Goal: Browse casually

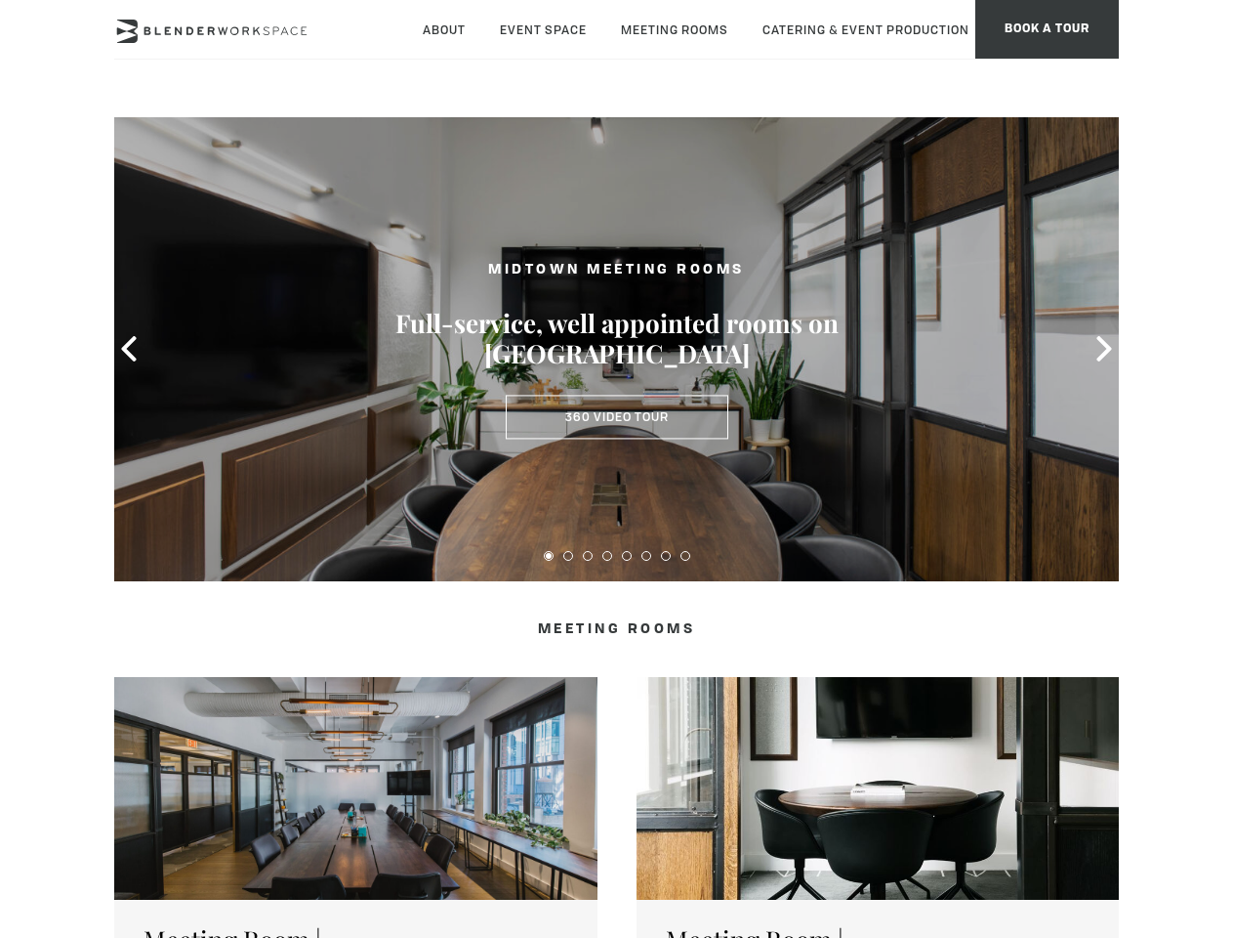
click at [129, 349] on icon at bounding box center [128, 348] width 25 height 25
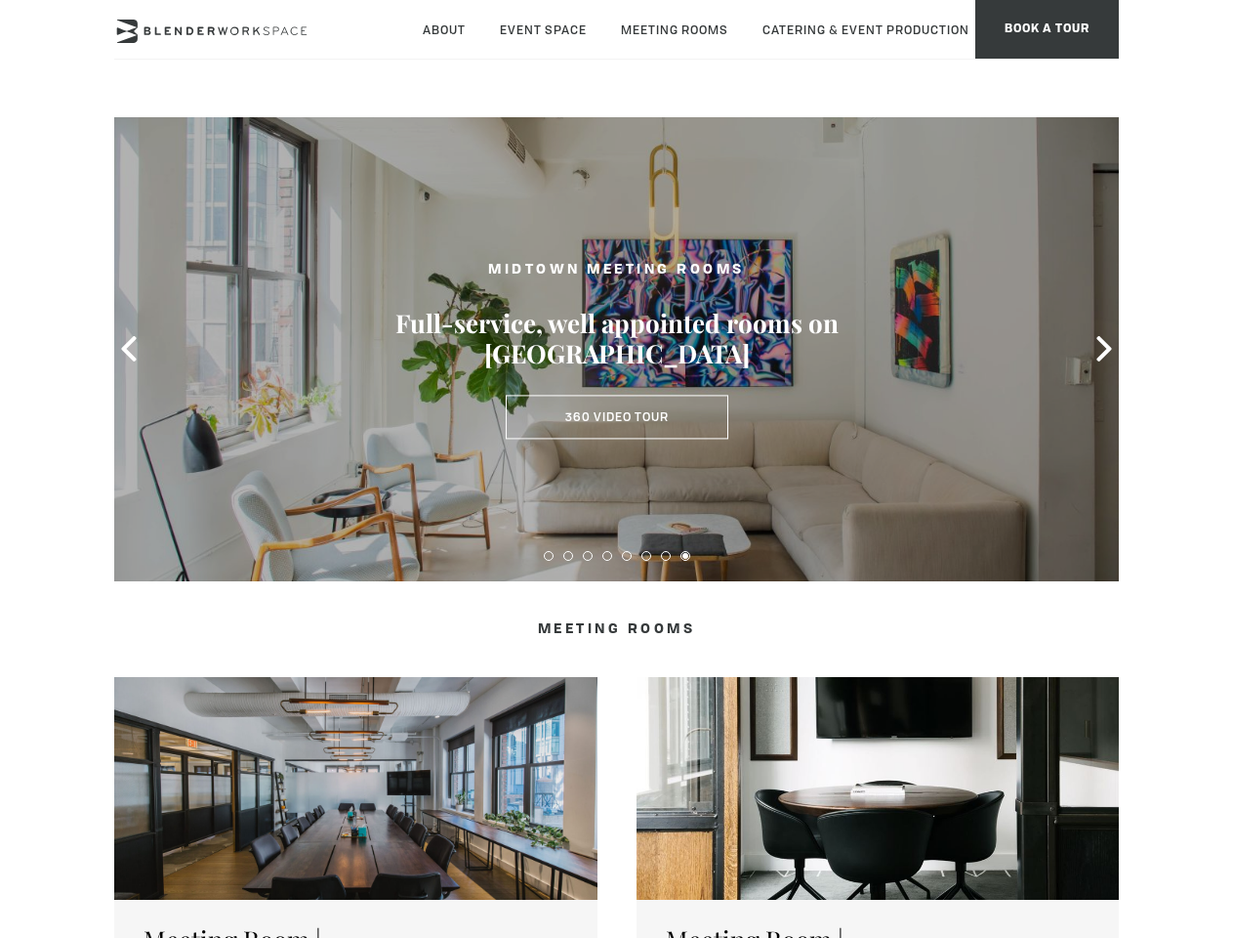
click at [1105, 349] on icon at bounding box center [1104, 348] width 25 height 25
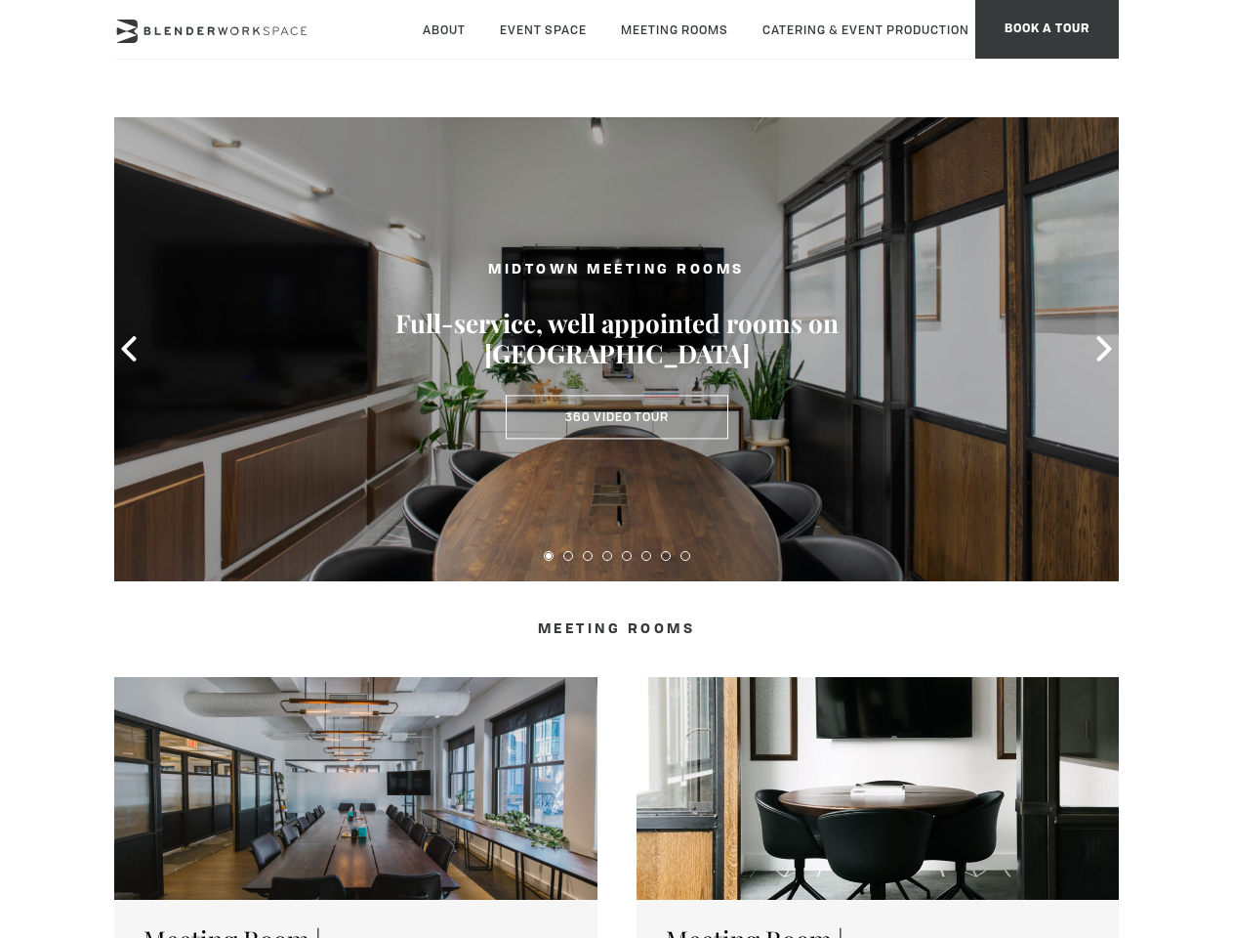
click at [549, 556] on button at bounding box center [549, 556] width 10 height 10
click at [568, 556] on button at bounding box center [568, 556] width 10 height 10
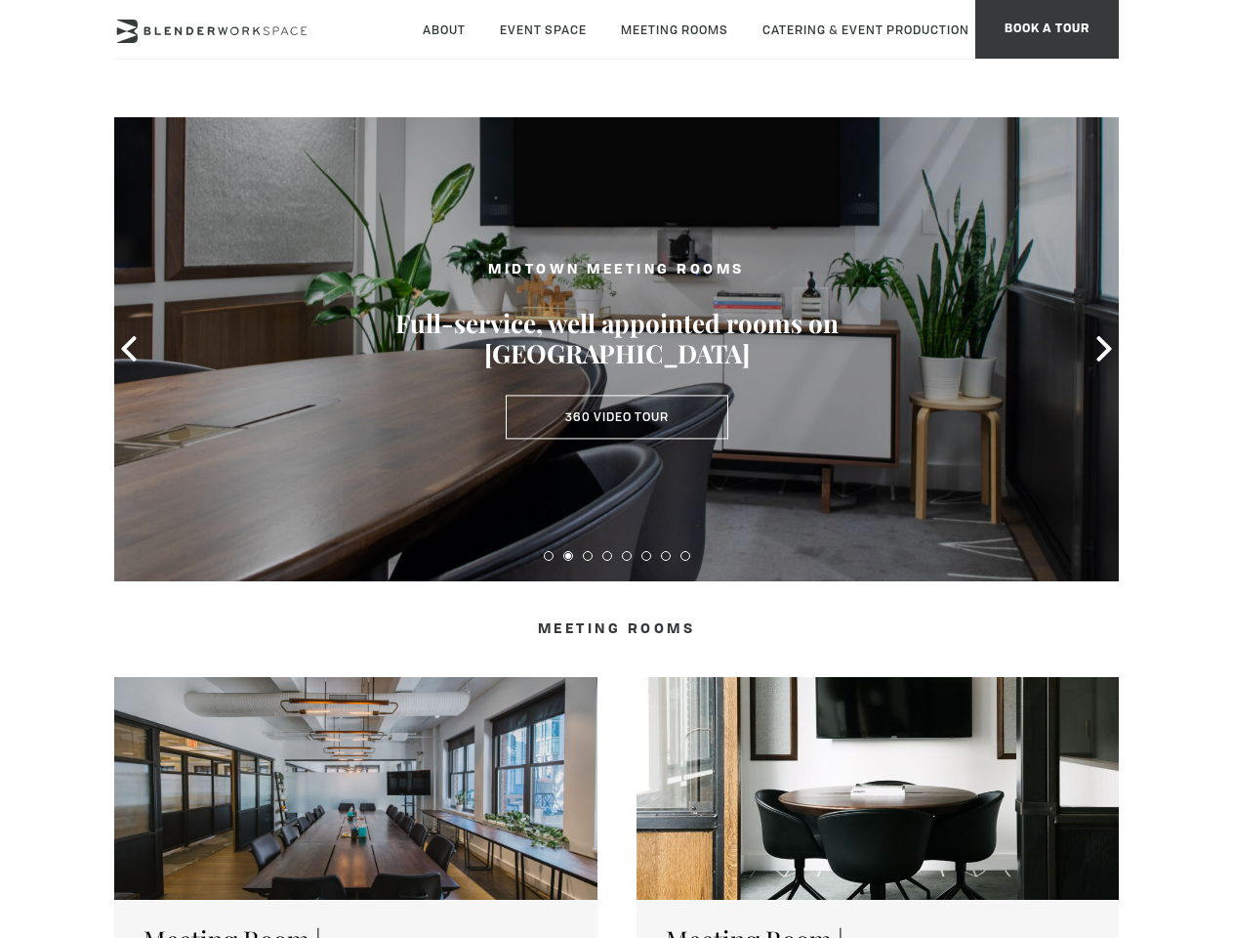
click at [588, 556] on button at bounding box center [588, 556] width 10 height 10
click at [607, 556] on button at bounding box center [608, 556] width 10 height 10
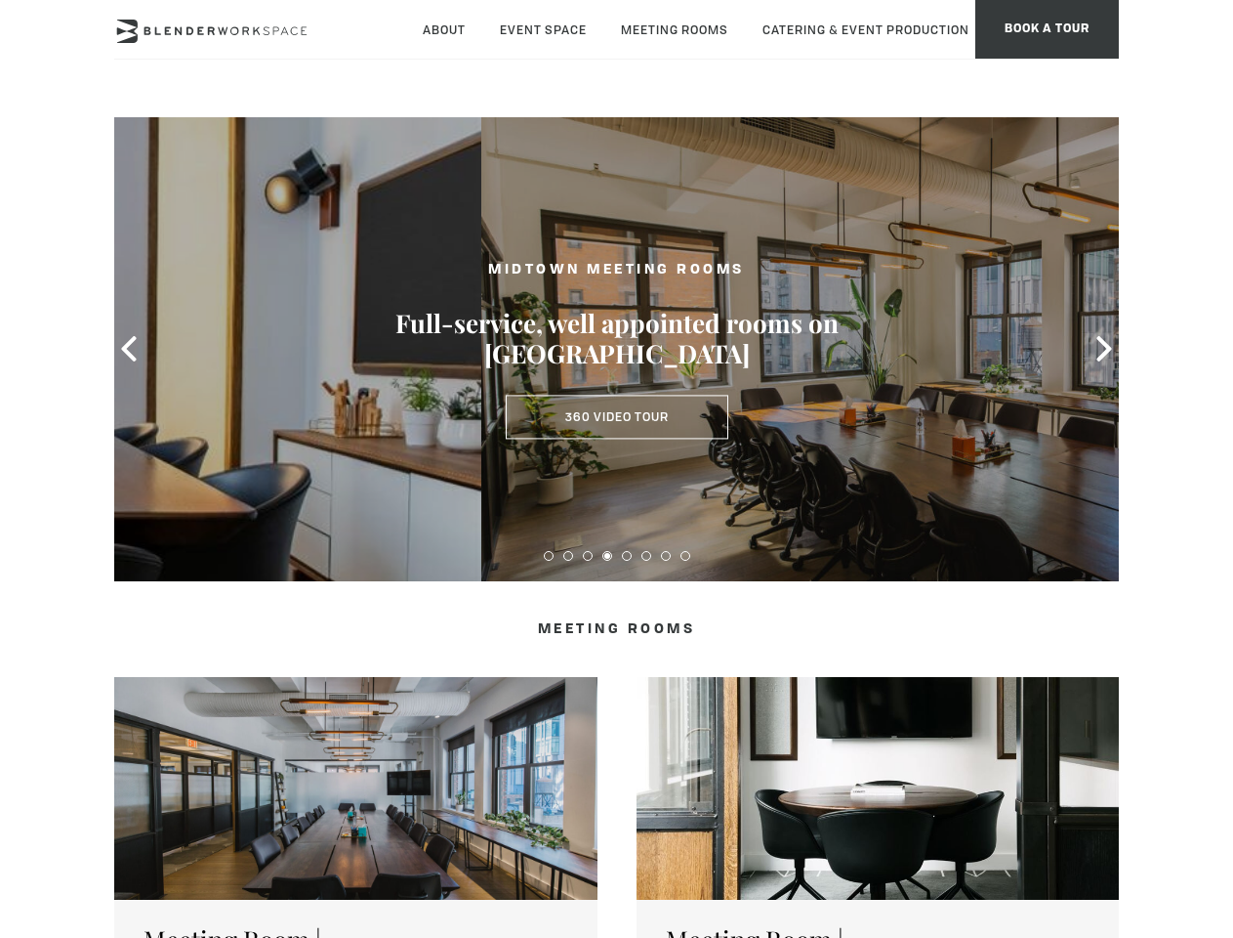
click at [627, 556] on button at bounding box center [627, 556] width 10 height 10
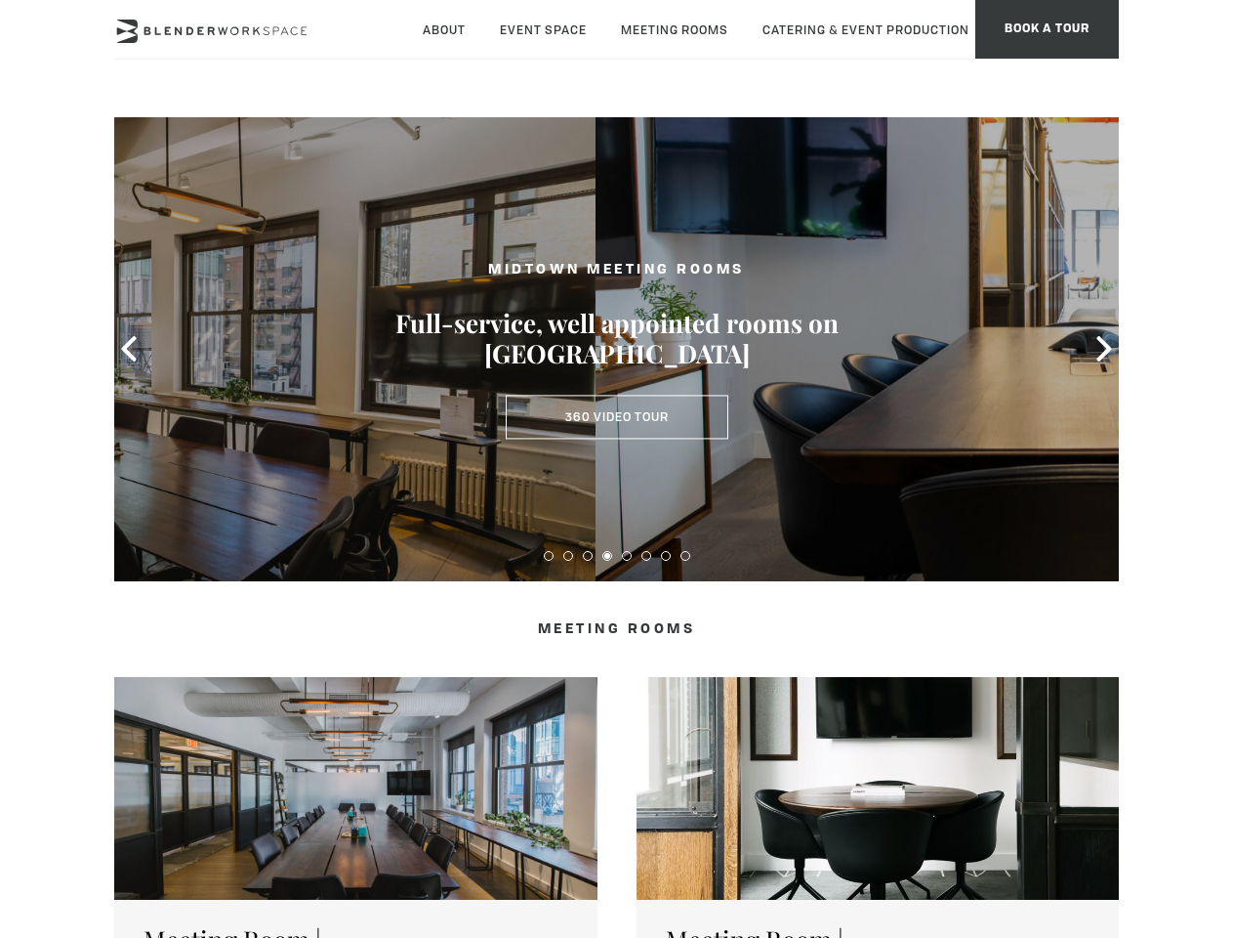
click at [647, 556] on button at bounding box center [647, 556] width 10 height 10
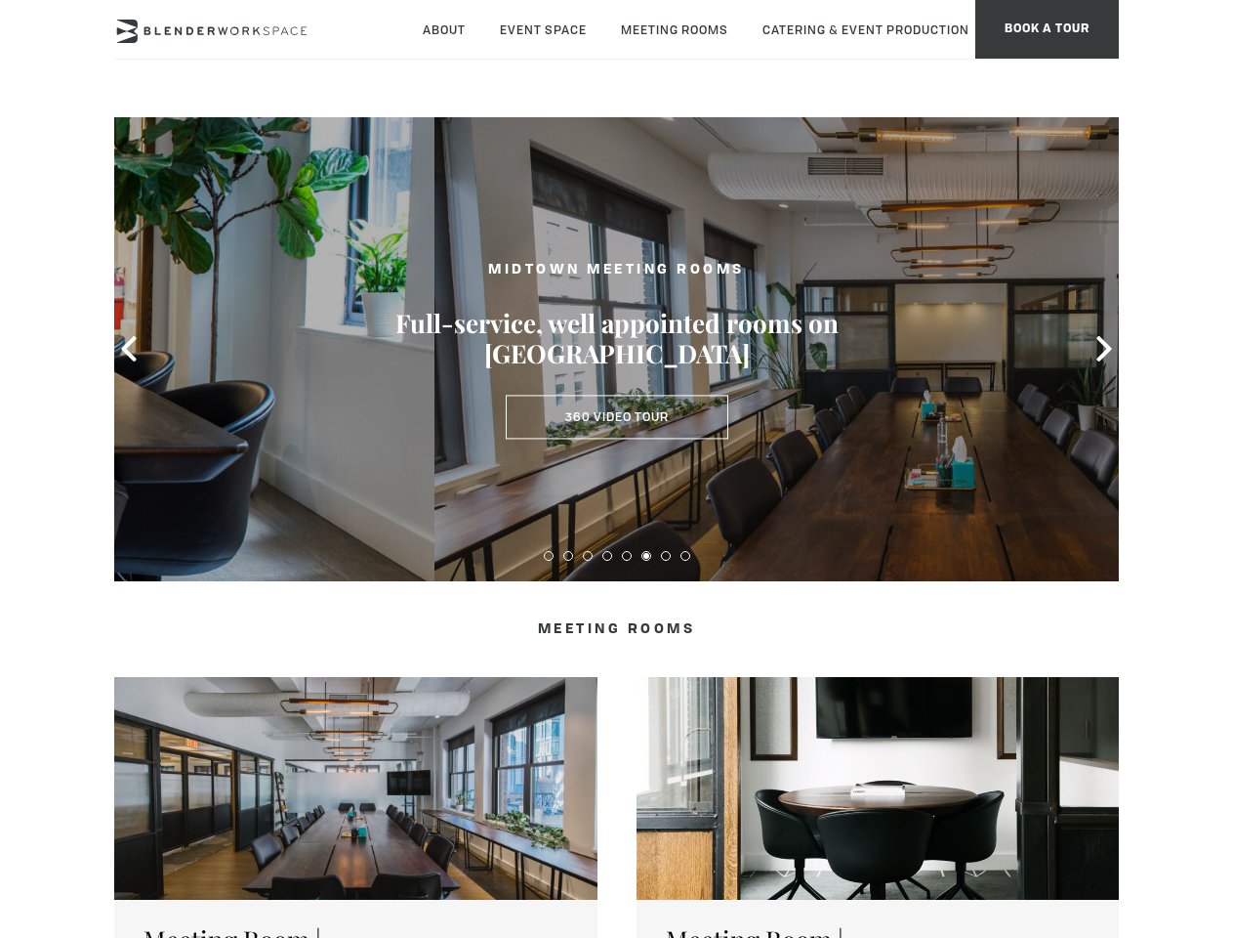
click at [666, 556] on button at bounding box center [666, 556] width 10 height 10
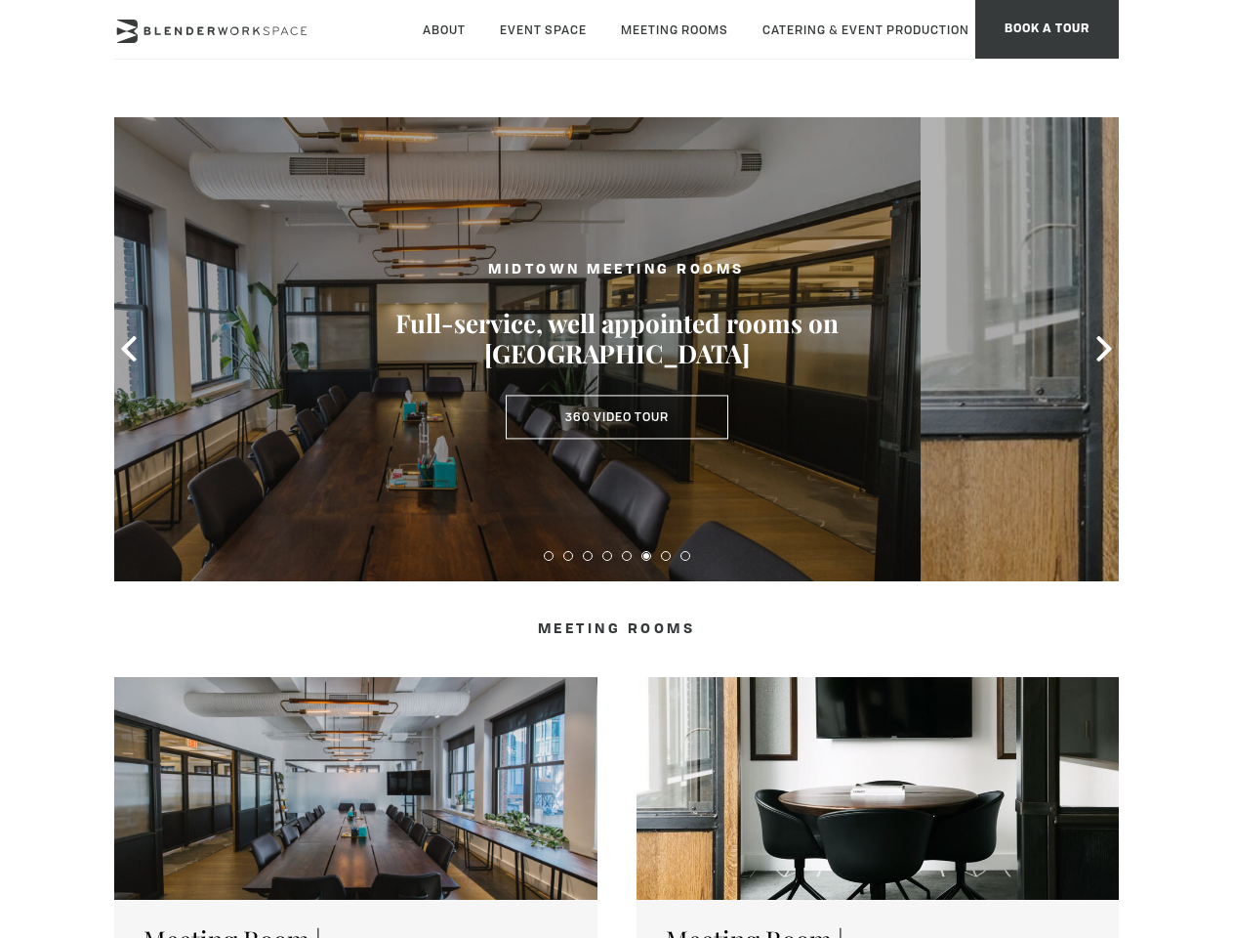
click at [686, 556] on button at bounding box center [686, 556] width 10 height 10
